Goal: Task Accomplishment & Management: Use online tool/utility

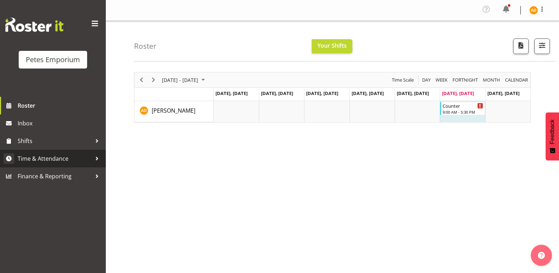
click at [87, 154] on span "Time & Attendance" at bounding box center [55, 158] width 74 height 11
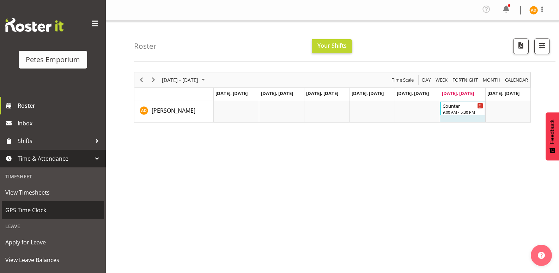
click at [60, 204] on link "GPS Time Clock" at bounding box center [53, 210] width 102 height 18
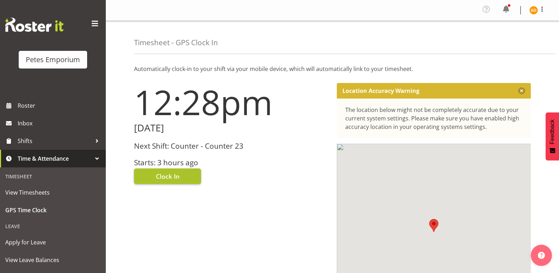
click at [178, 169] on button "Clock In" at bounding box center [167, 176] width 67 height 16
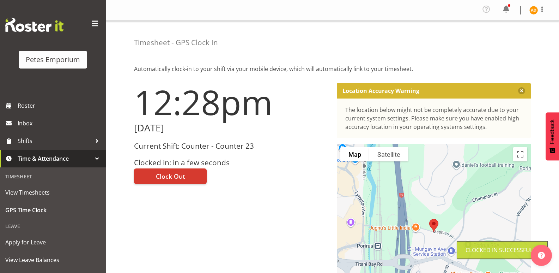
click at [532, 8] on img at bounding box center [533, 10] width 8 height 8
click at [512, 34] on link "Log Out" at bounding box center [513, 38] width 68 height 13
